Goal: Find contact information: Find contact information

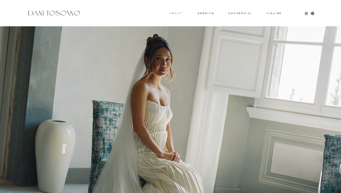
click at [175, 14] on h3 "About" at bounding box center [175, 13] width 11 height 2
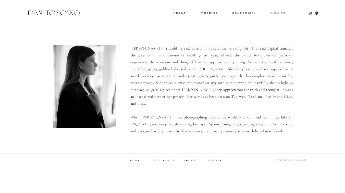
click at [275, 12] on h3 "Inquire" at bounding box center [278, 13] width 16 height 3
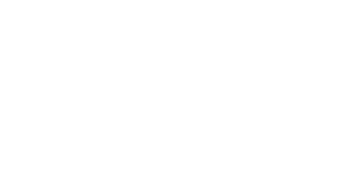
scroll to position [97, 0]
